Goal: Task Accomplishment & Management: Manage account settings

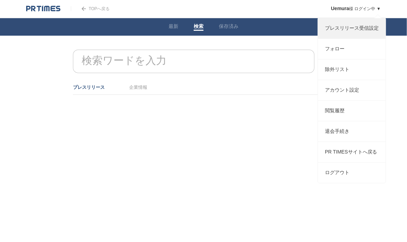
click at [341, 34] on link "プレスリリース受信設定" at bounding box center [352, 28] width 68 height 20
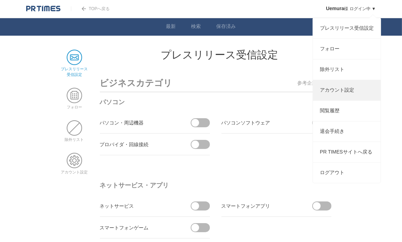
click at [342, 100] on link "アカウント設定" at bounding box center [347, 90] width 68 height 20
